Goal: Task Accomplishment & Management: Use online tool/utility

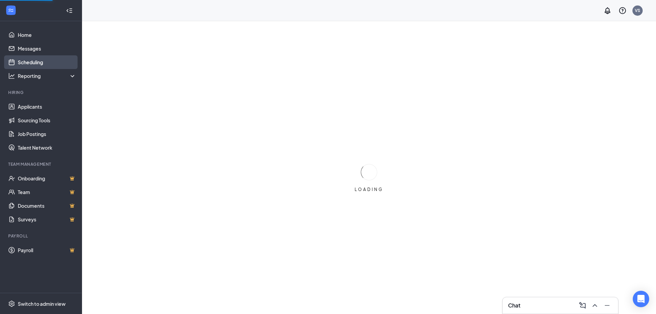
click at [34, 61] on link "Scheduling" at bounding box center [47, 62] width 58 height 14
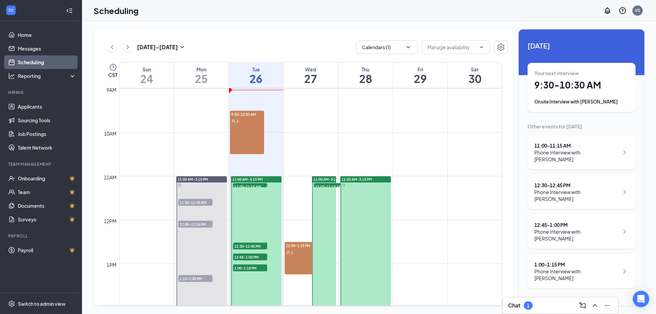
scroll to position [404, 0]
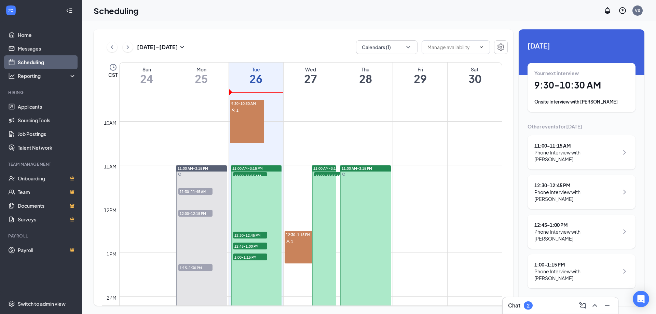
click at [239, 128] on div "9:30-10:30 AM 1" at bounding box center [247, 121] width 34 height 43
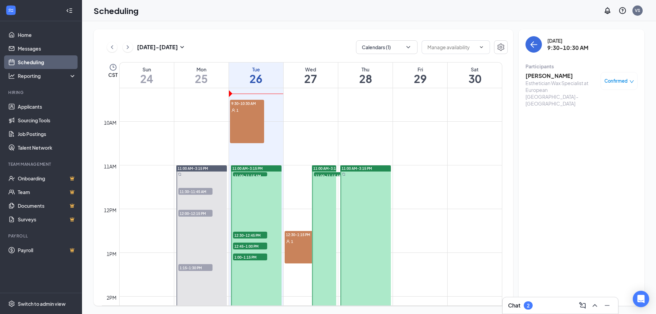
click at [533, 77] on h3 "[PERSON_NAME]" at bounding box center [561, 76] width 72 height 8
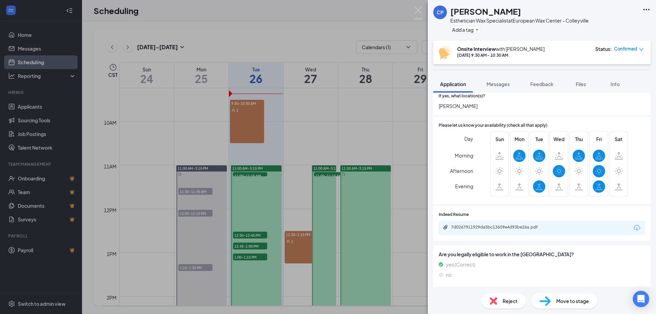
scroll to position [148, 0]
click at [482, 223] on div "7d0267911929da5bc13609e4d93be26a.pdf" at bounding box center [542, 227] width 206 height 14
click at [482, 228] on div "7d0267911929da5bc13609e4d93be26a.pdf" at bounding box center [499, 226] width 96 height 5
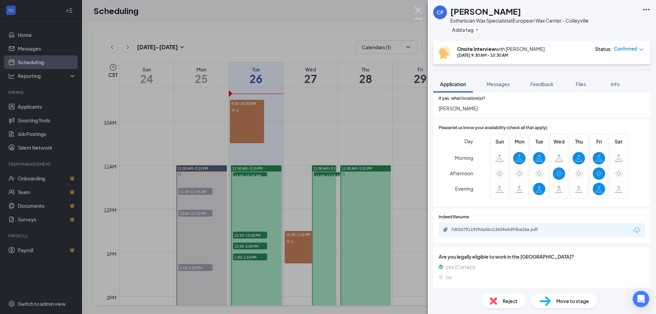
click at [419, 9] on img at bounding box center [418, 13] width 9 height 13
